Goal: Navigation & Orientation: Go to known website

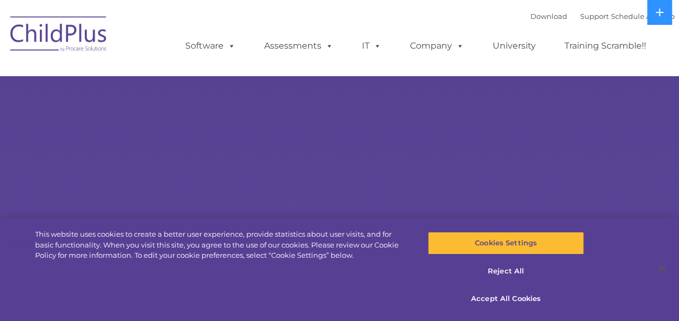
select select "MEDIUM"
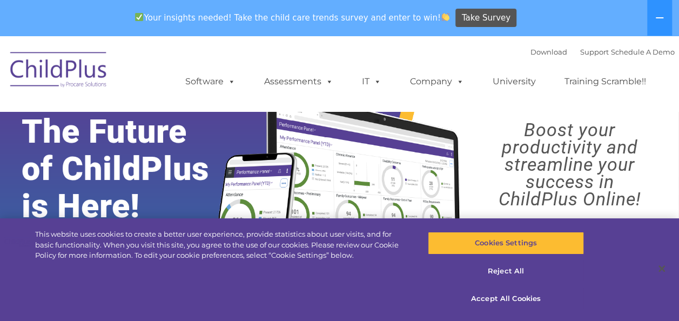
click at [77, 73] on img at bounding box center [59, 71] width 108 height 54
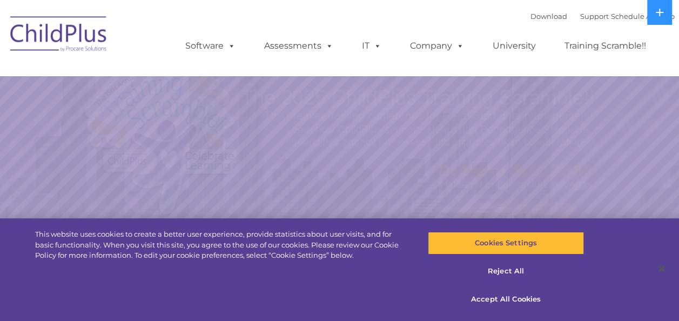
select select "MEDIUM"
